Goal: Task Accomplishment & Management: Manage account settings

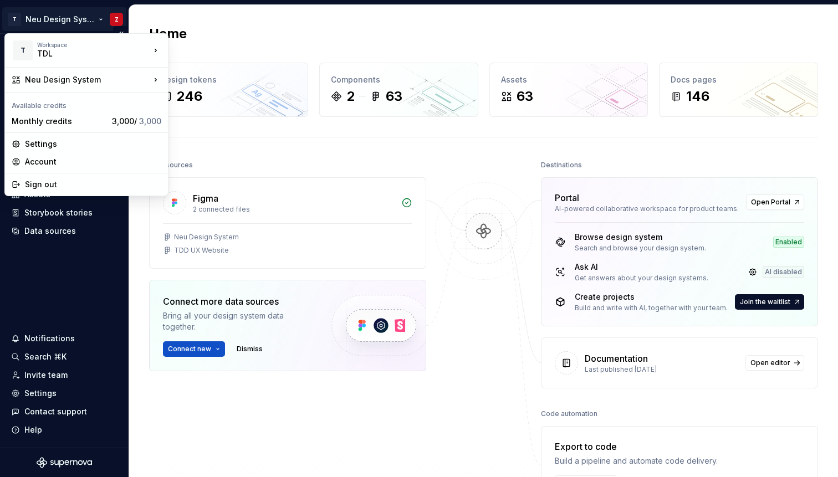
click at [68, 16] on html "T Neu Design System Z Home Documentation Analytics Code automation Design syste…" at bounding box center [419, 238] width 838 height 477
click at [49, 143] on div "Settings" at bounding box center [93, 144] width 136 height 11
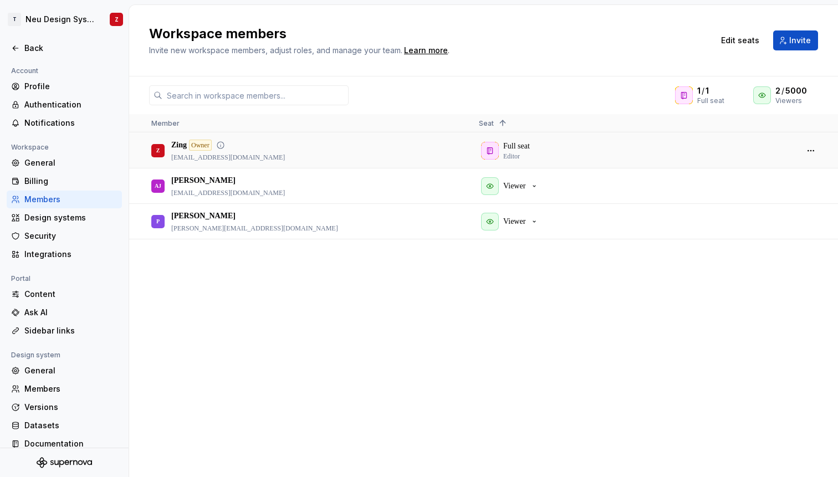
drag, startPoint x: 171, startPoint y: 161, endPoint x: 328, endPoint y: 161, distance: 157.5
click at [328, 161] on div "Z Zing Owner design.system@tatadigital.com" at bounding box center [306, 151] width 310 height 34
click at [791, 37] on span "Invite" at bounding box center [801, 40] width 22 height 11
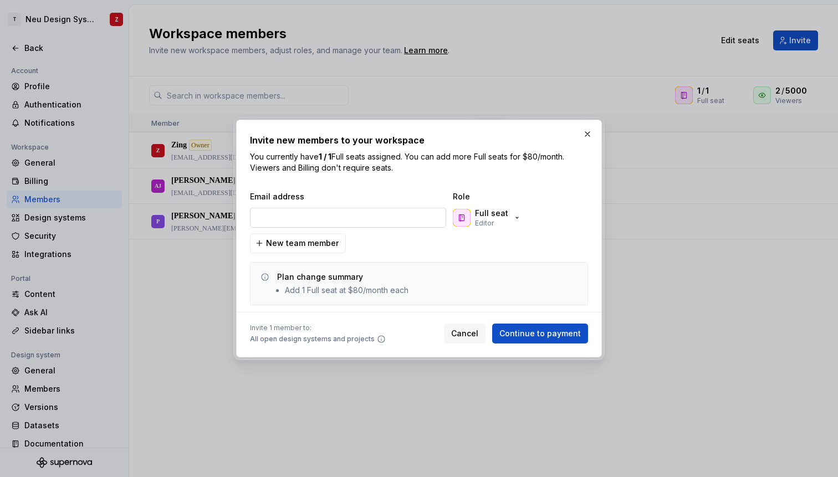
click at [345, 221] on input "email" at bounding box center [348, 218] width 196 height 20
drag, startPoint x: 281, startPoint y: 295, endPoint x: 422, endPoint y: 295, distance: 141.4
click at [422, 295] on div "Plan change summary Add 1 Full seat at $80/month each" at bounding box center [428, 284] width 302 height 24
click at [515, 218] on icon "button" at bounding box center [517, 218] width 9 height 9
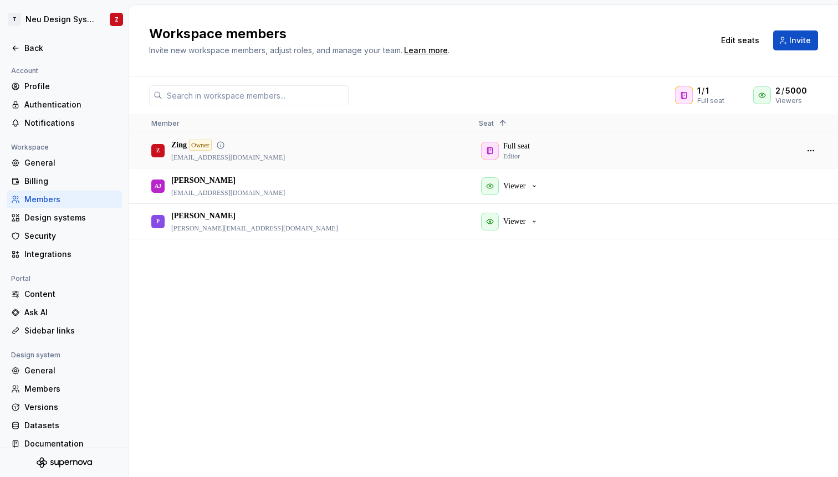
drag, startPoint x: 286, startPoint y: 159, endPoint x: 169, endPoint y: 159, distance: 117.0
click at [169, 159] on div "Z Zing Owner design.system@tatadigital.com" at bounding box center [306, 151] width 310 height 34
drag, startPoint x: 169, startPoint y: 159, endPoint x: 267, endPoint y: 159, distance: 98.7
click at [267, 159] on div "Z Zing Owner design.system@tatadigital.com" at bounding box center [306, 151] width 310 height 34
drag, startPoint x: 277, startPoint y: 156, endPoint x: 192, endPoint y: 156, distance: 84.8
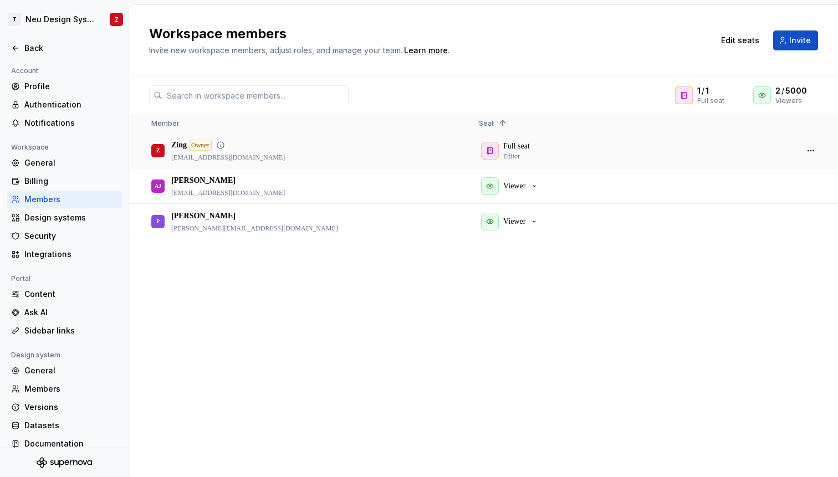
click at [192, 156] on div "Z Zing Owner design.system@tatadigital.com" at bounding box center [306, 151] width 310 height 34
click at [734, 33] on button "Edit seats" at bounding box center [740, 41] width 53 height 20
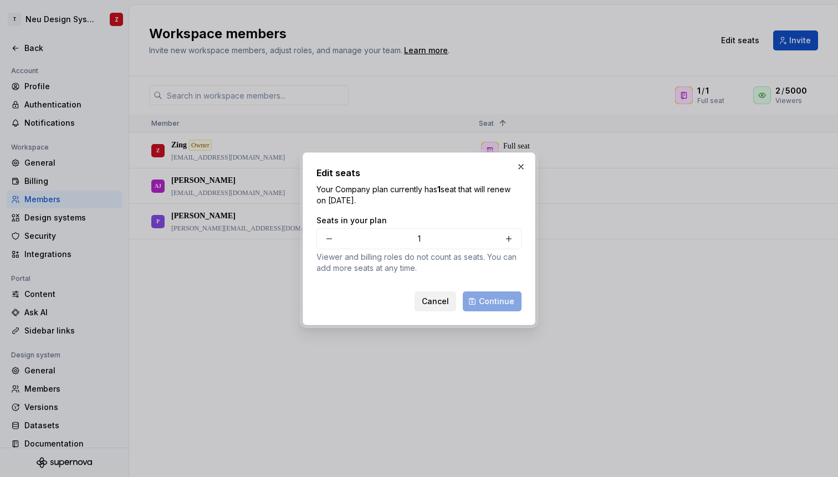
click at [433, 304] on span "Cancel" at bounding box center [435, 301] width 27 height 11
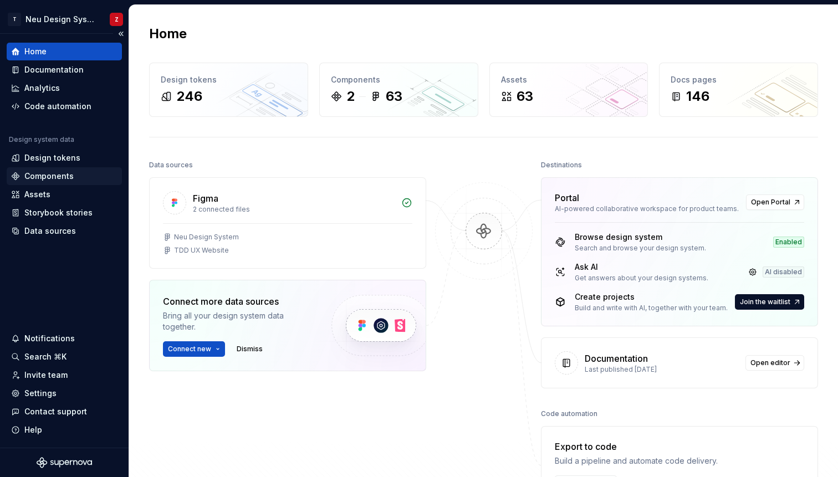
click at [60, 182] on div "Components" at bounding box center [64, 176] width 115 height 18
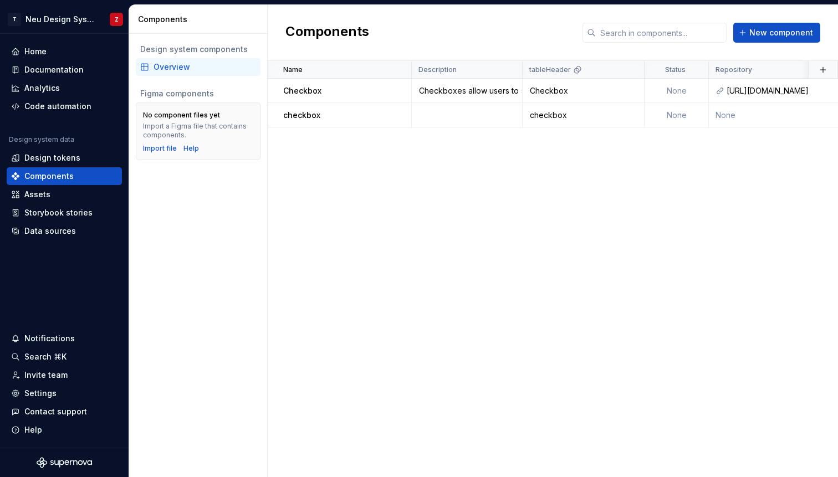
click at [204, 69] on div "Overview" at bounding box center [205, 67] width 103 height 11
click at [64, 70] on div "Documentation" at bounding box center [53, 69] width 59 height 11
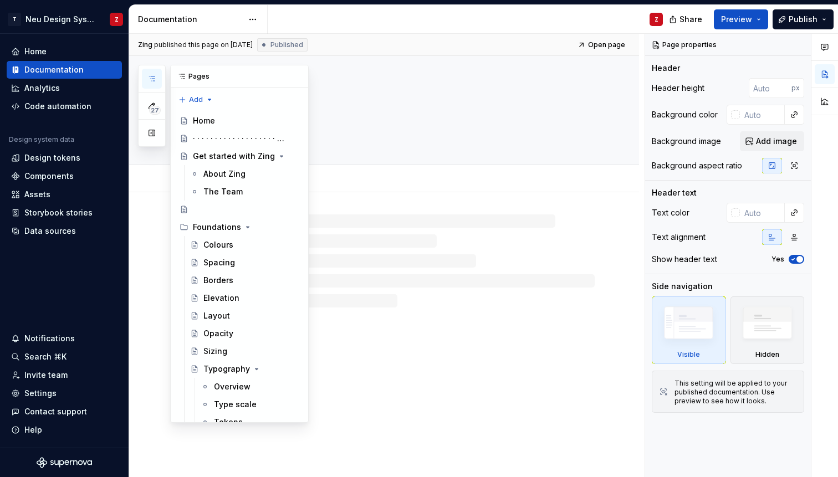
click at [151, 79] on icon "button" at bounding box center [152, 78] width 9 height 9
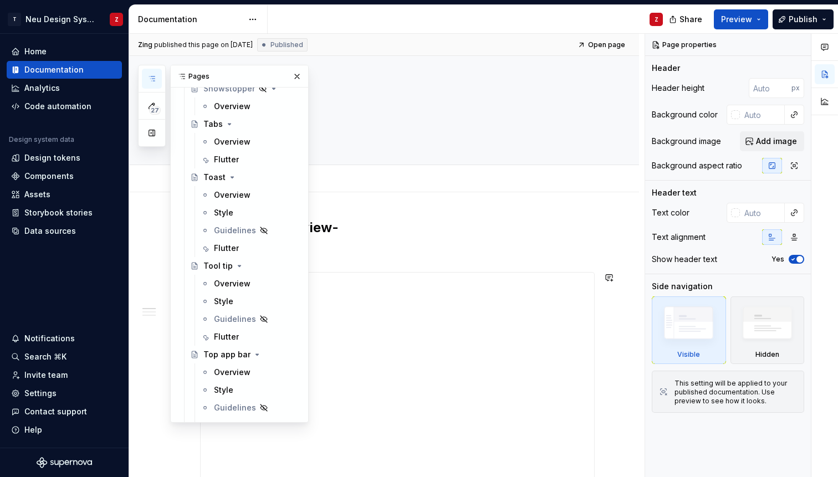
scroll to position [2532, 0]
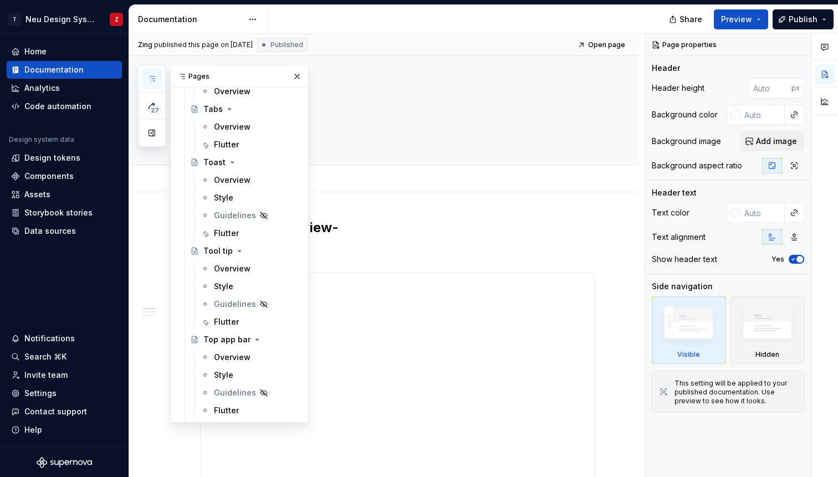
type textarea "*"
